Goal: Information Seeking & Learning: Understand process/instructions

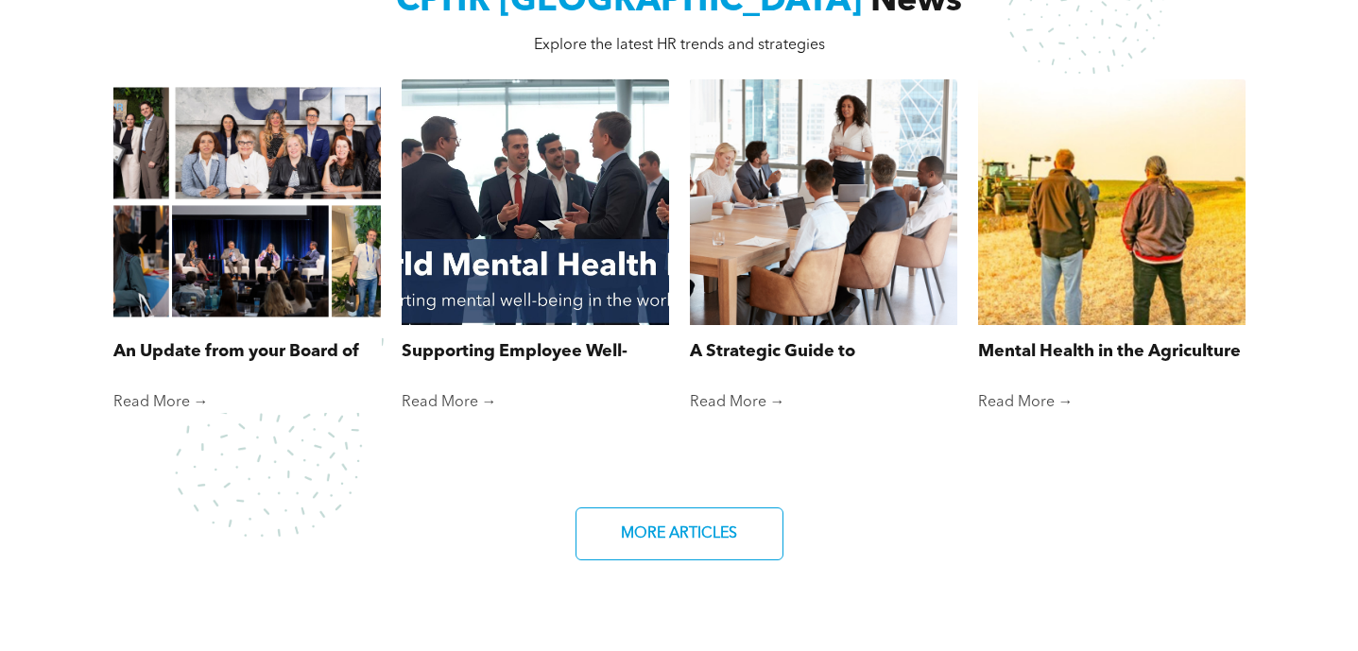
scroll to position [1341, 0]
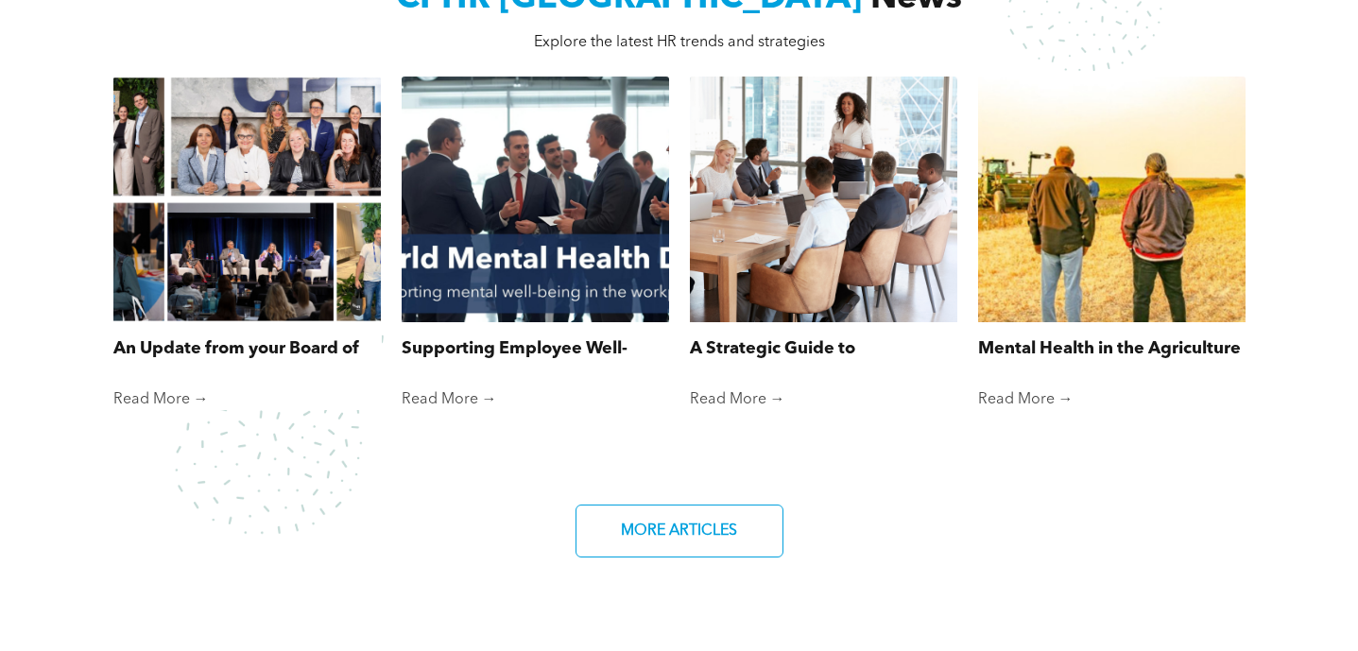
click at [291, 290] on div at bounding box center [246, 199] width 283 height 261
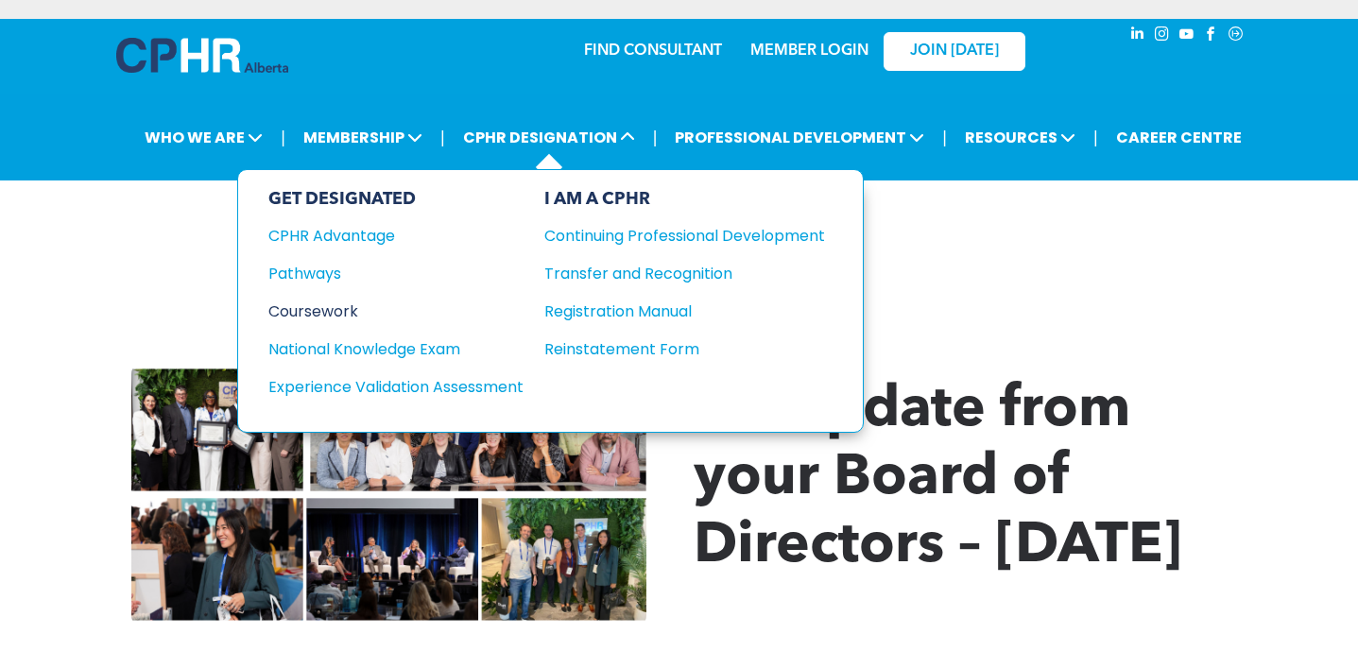
click at [335, 316] on div "Coursework" at bounding box center [383, 311] width 230 height 24
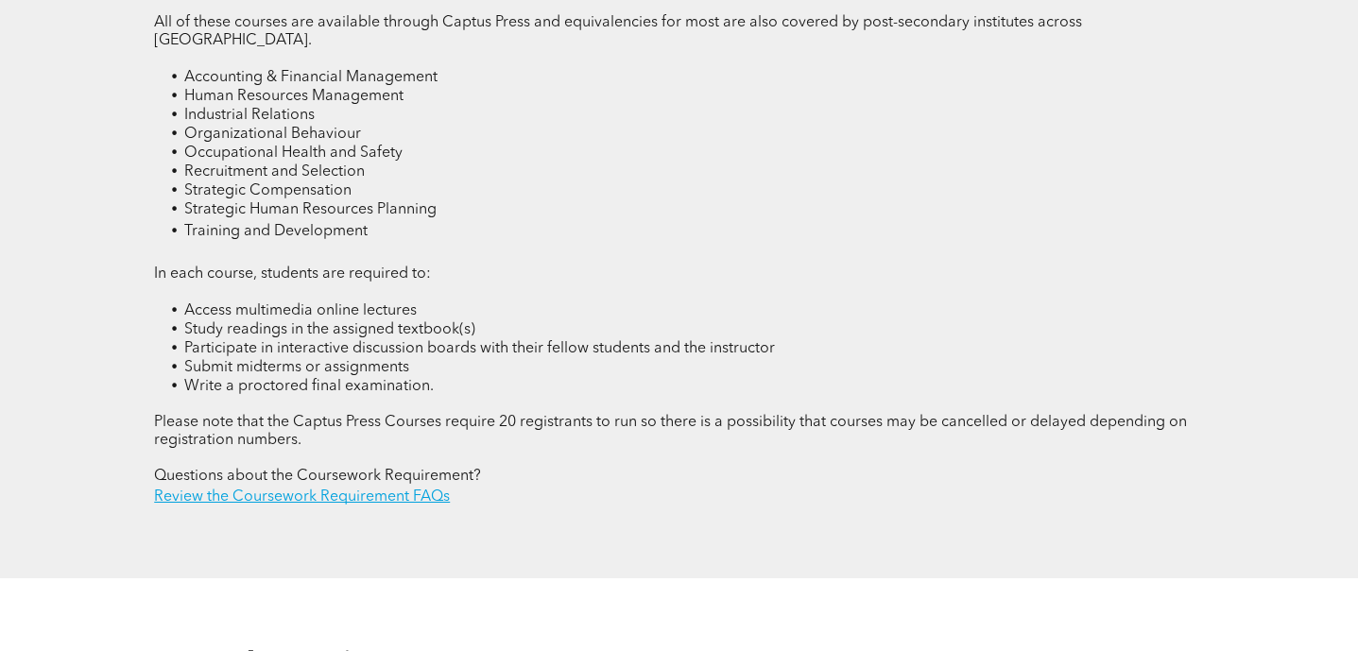
scroll to position [2699, 0]
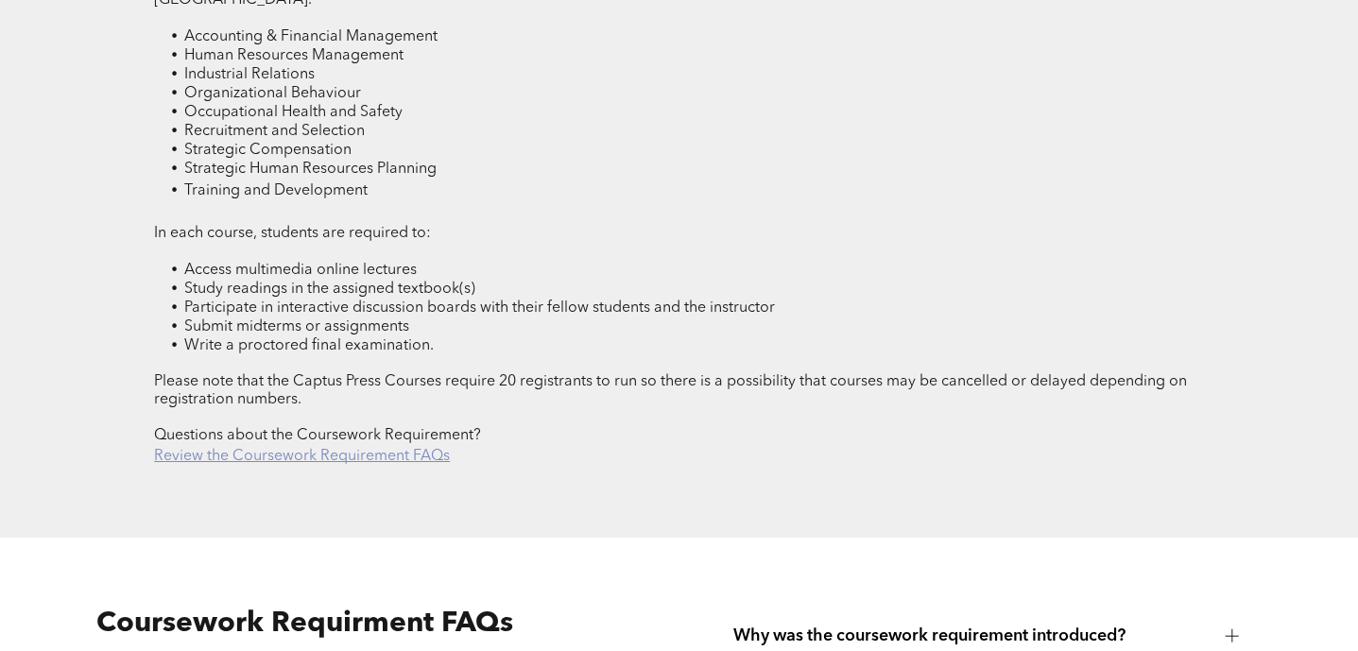
click at [409, 449] on link "Review the Coursework Requirement FAQs" at bounding box center [302, 456] width 296 height 15
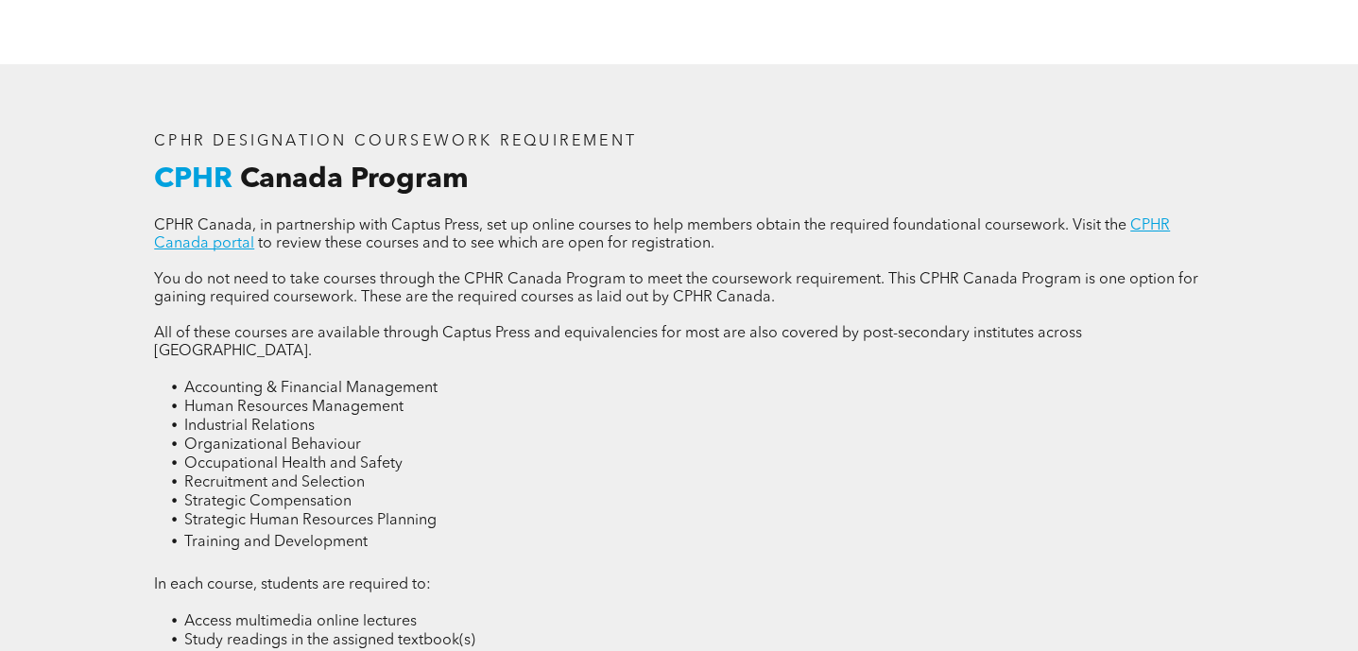
scroll to position [2146, 0]
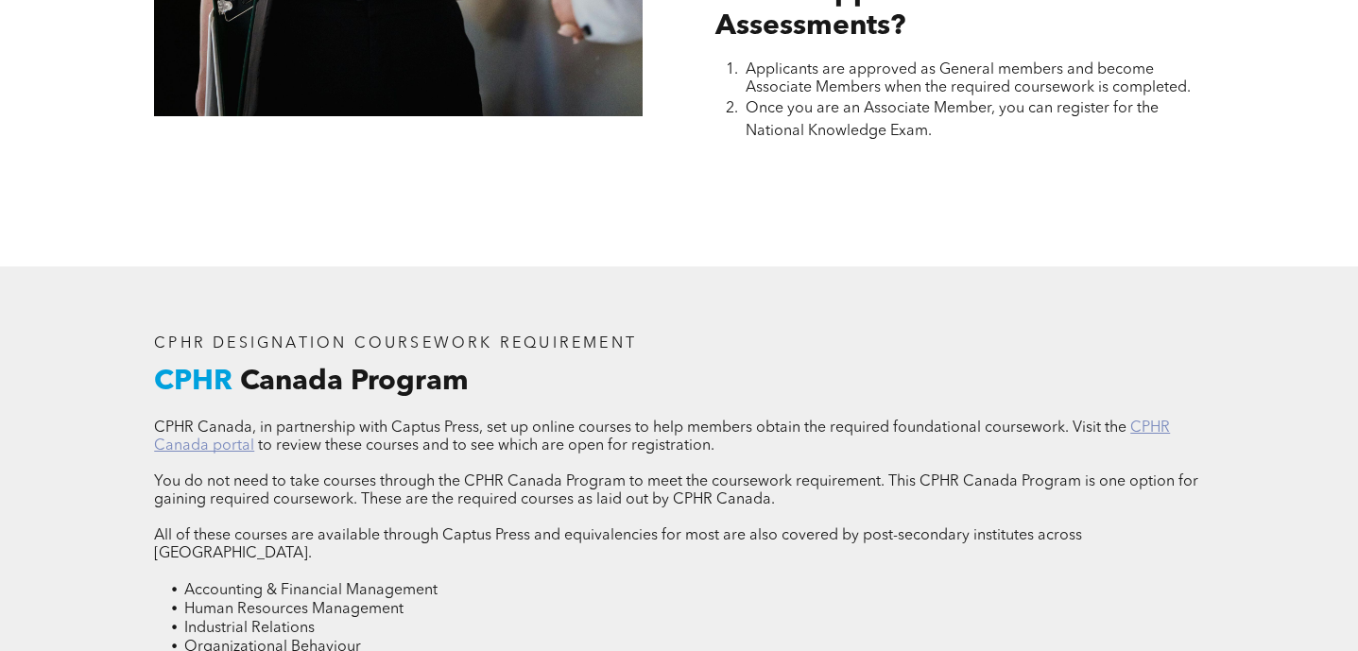
click at [216, 448] on link "CPHR Canada portal" at bounding box center [662, 436] width 1016 height 33
